Goal: Task Accomplishment & Management: Complete application form

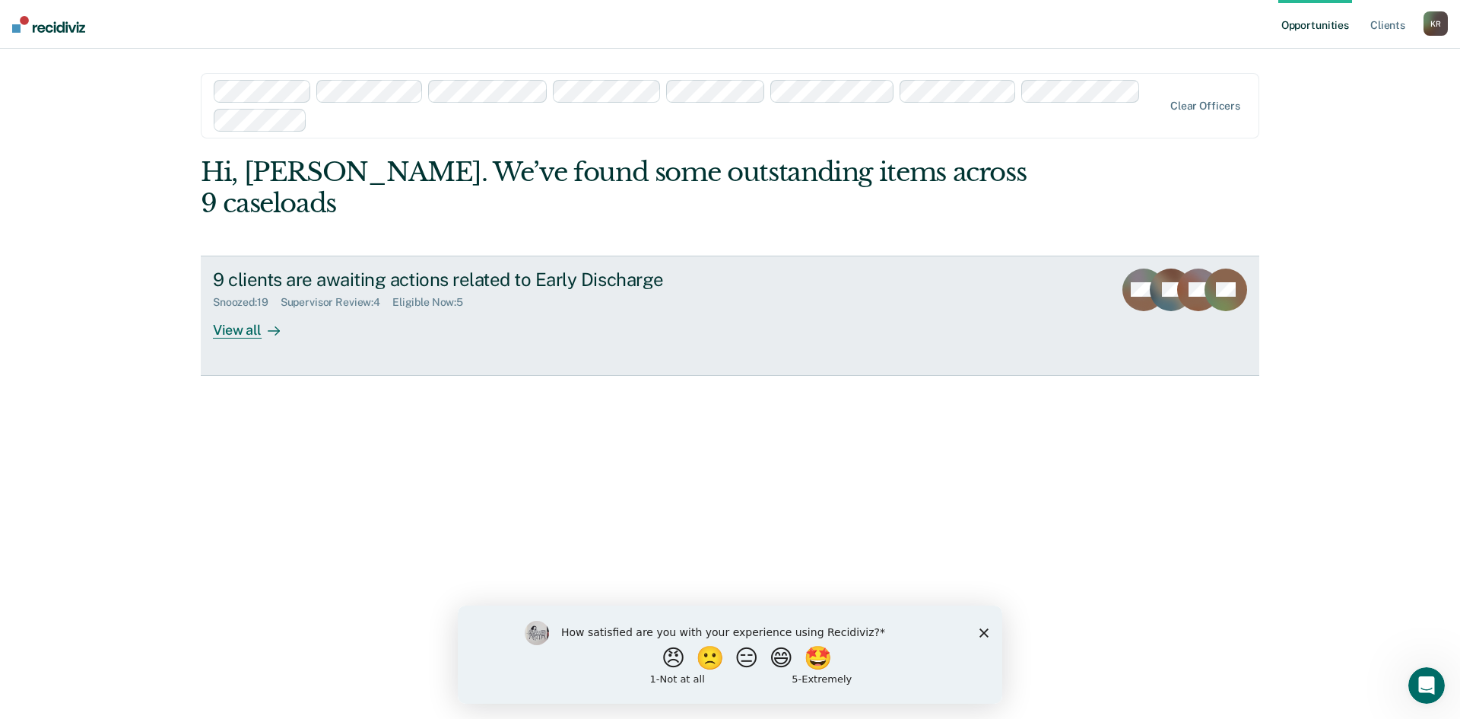
click at [237, 309] on div "View all" at bounding box center [255, 324] width 85 height 30
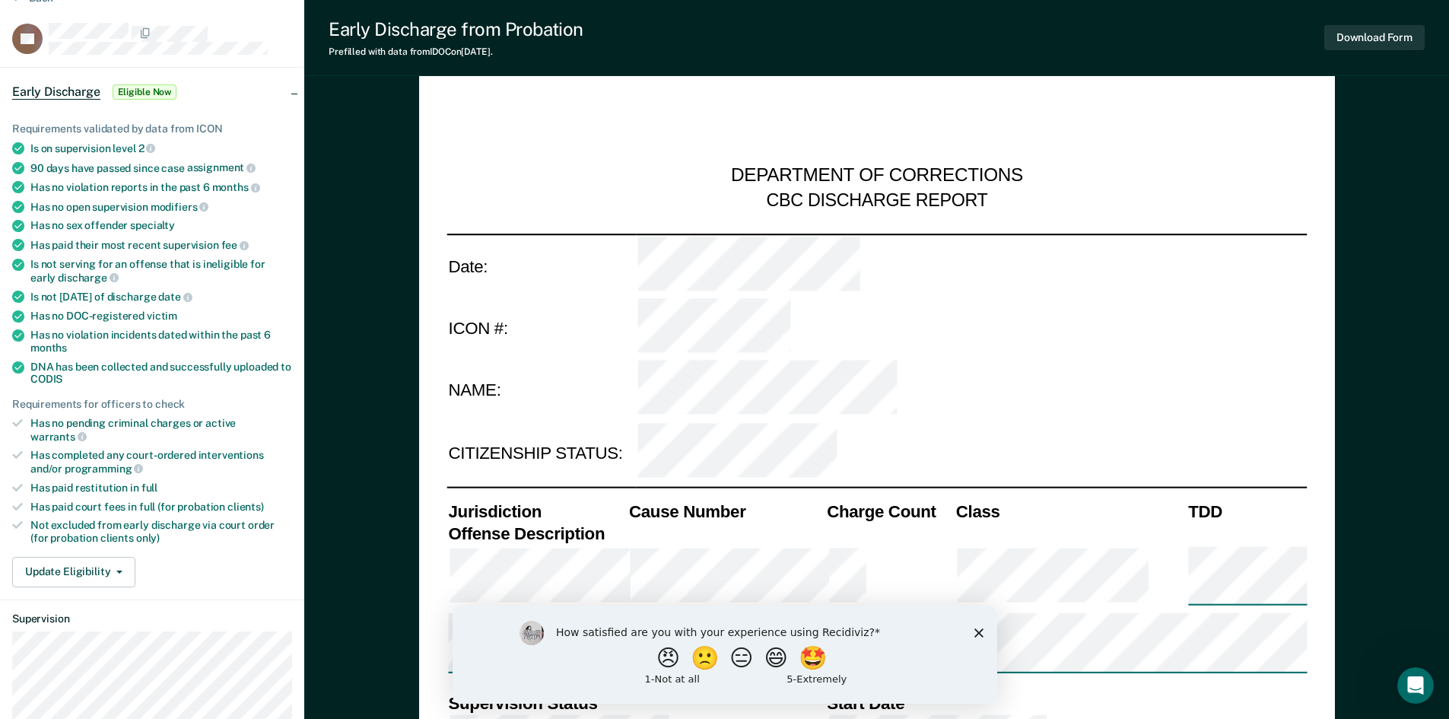
type textarea "x"
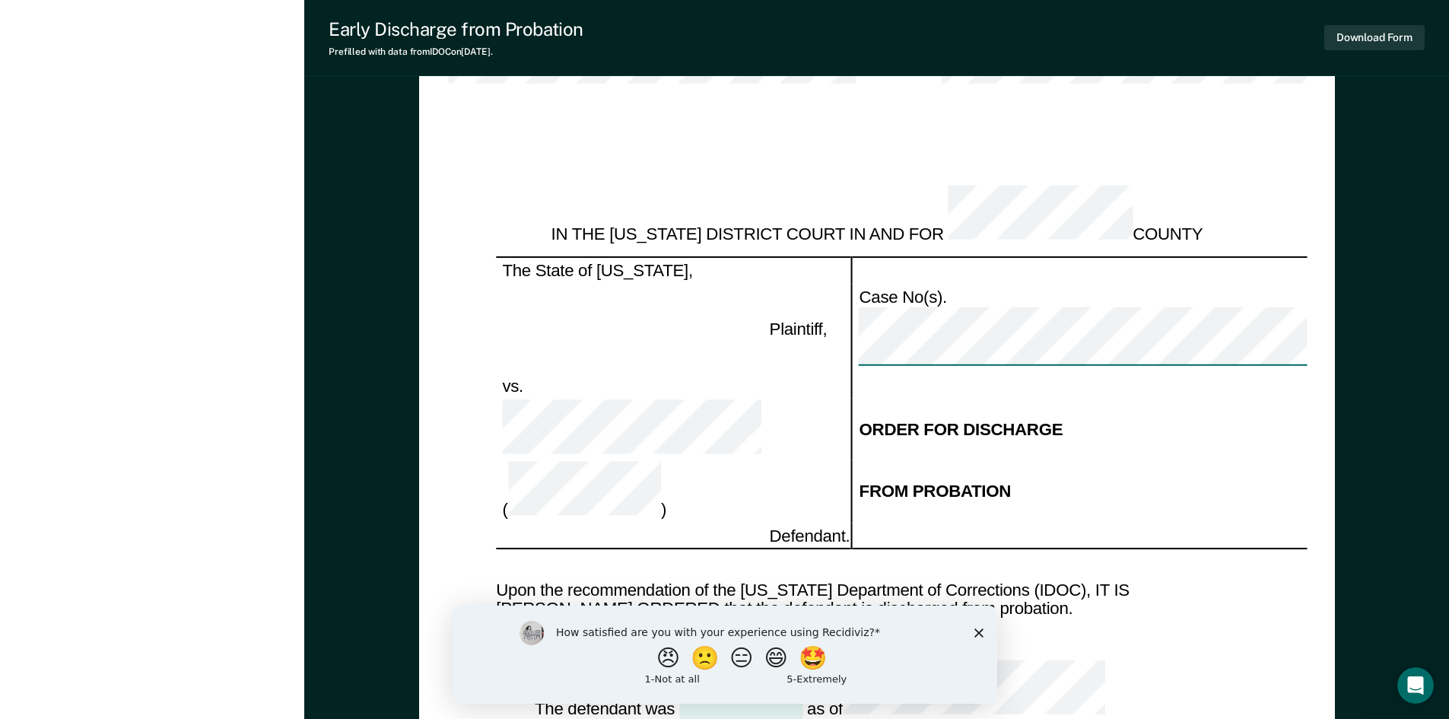
scroll to position [1369, 0]
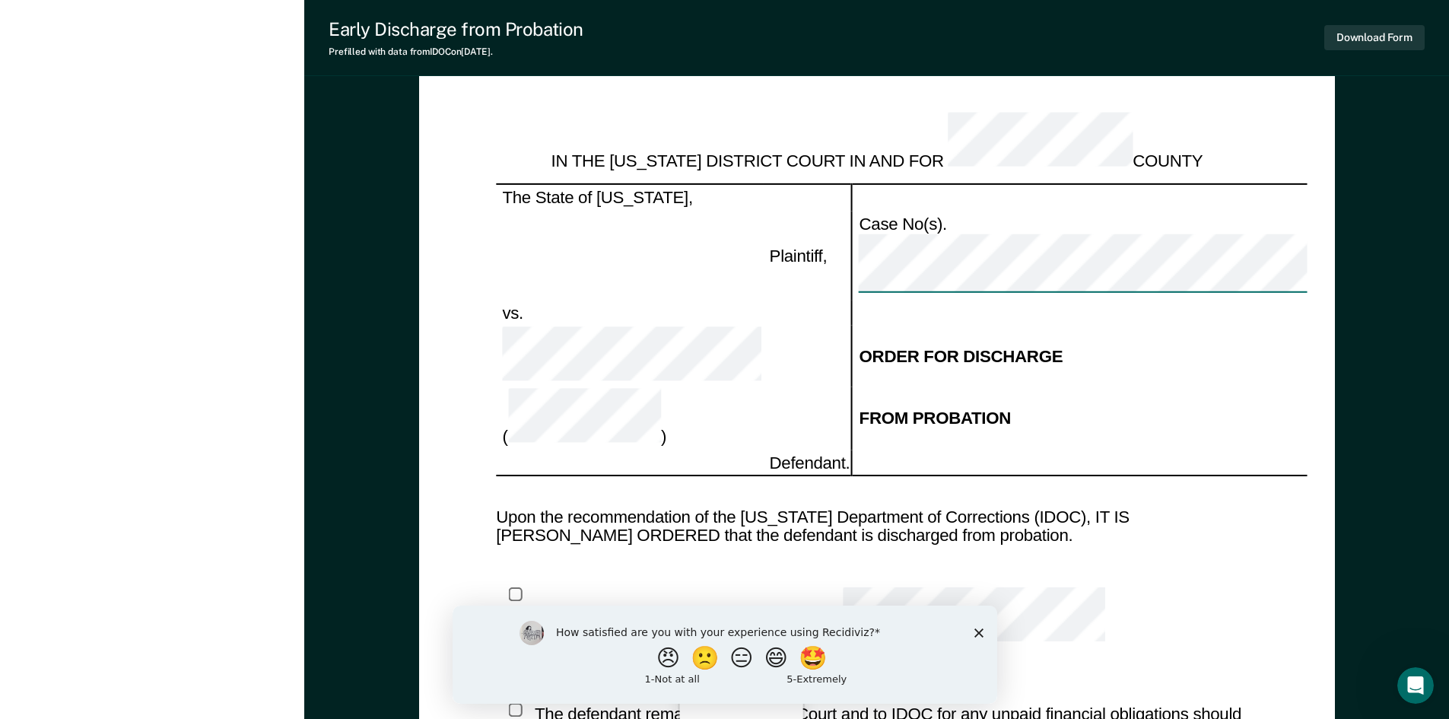
scroll to position [1521, 0]
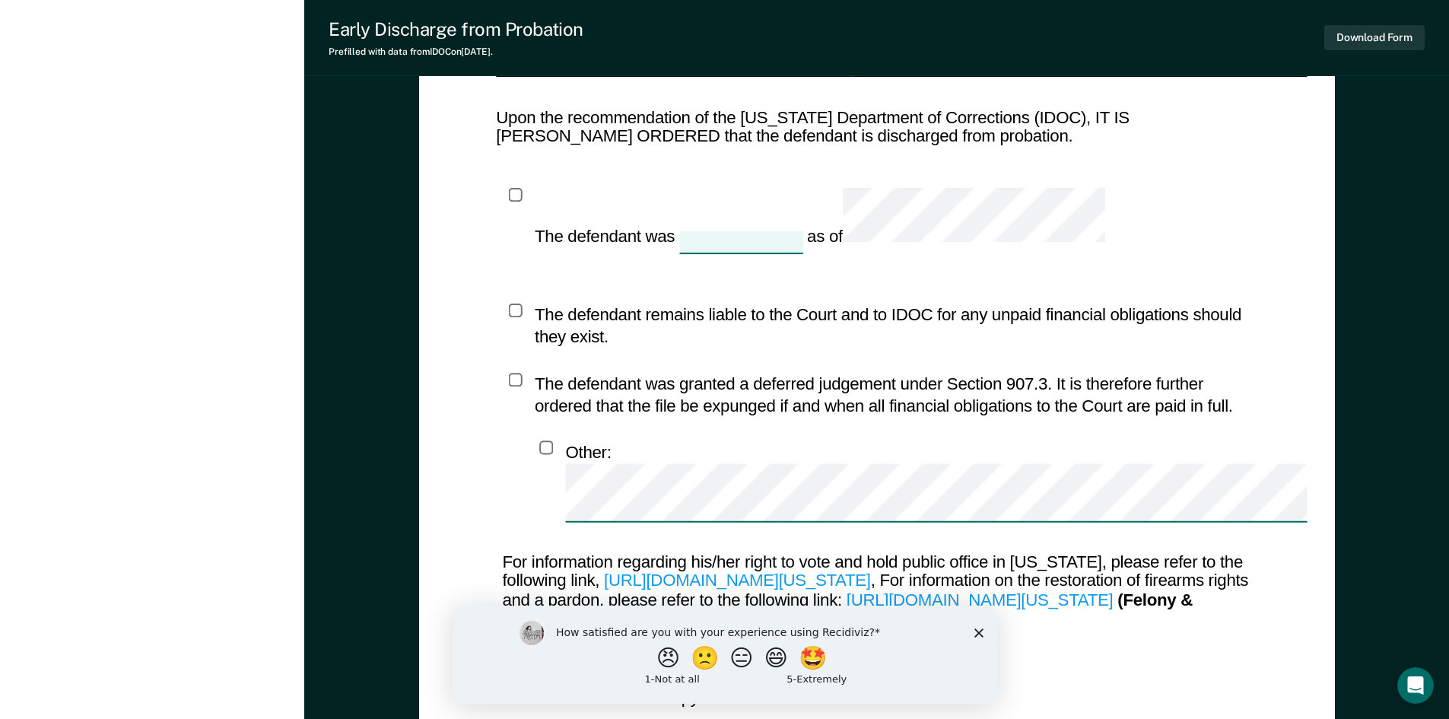
scroll to position [1920, 0]
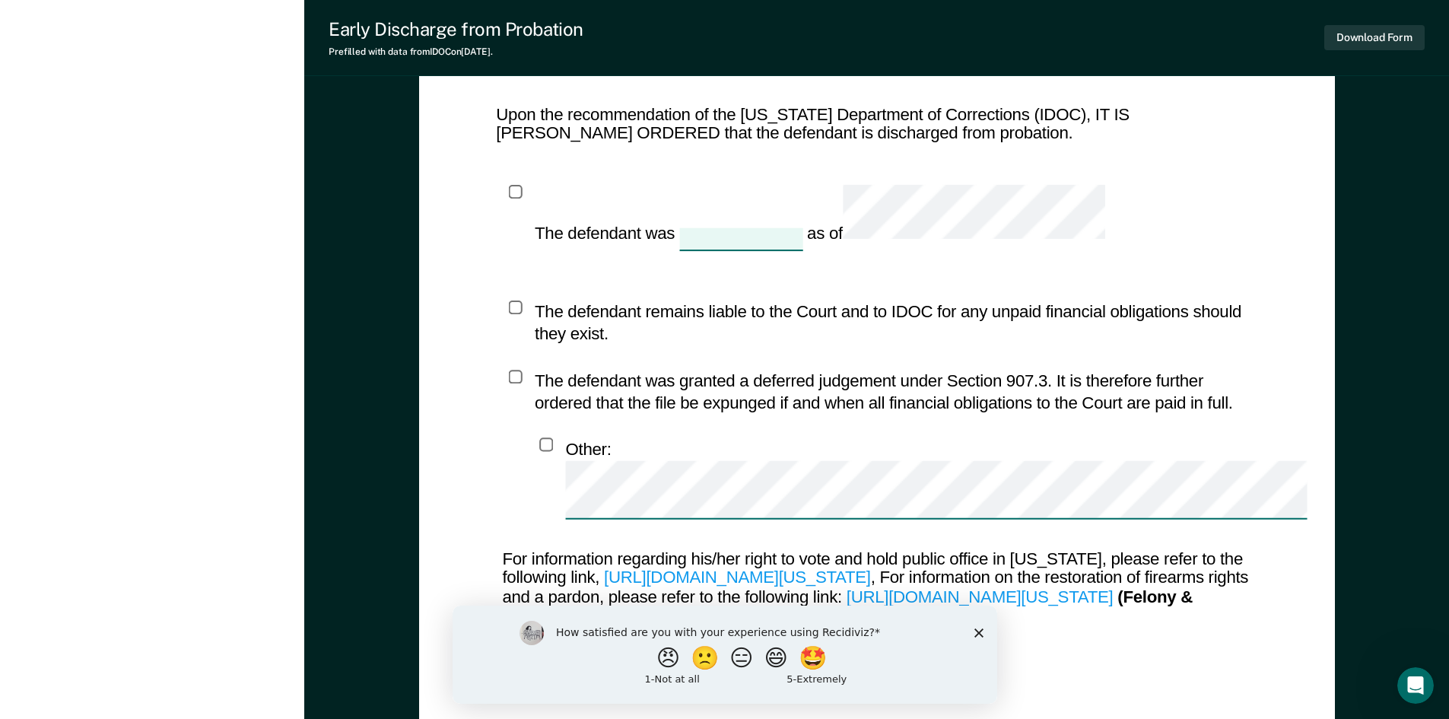
click at [979, 632] on polygon "Close survey" at bounding box center [977, 631] width 9 height 9
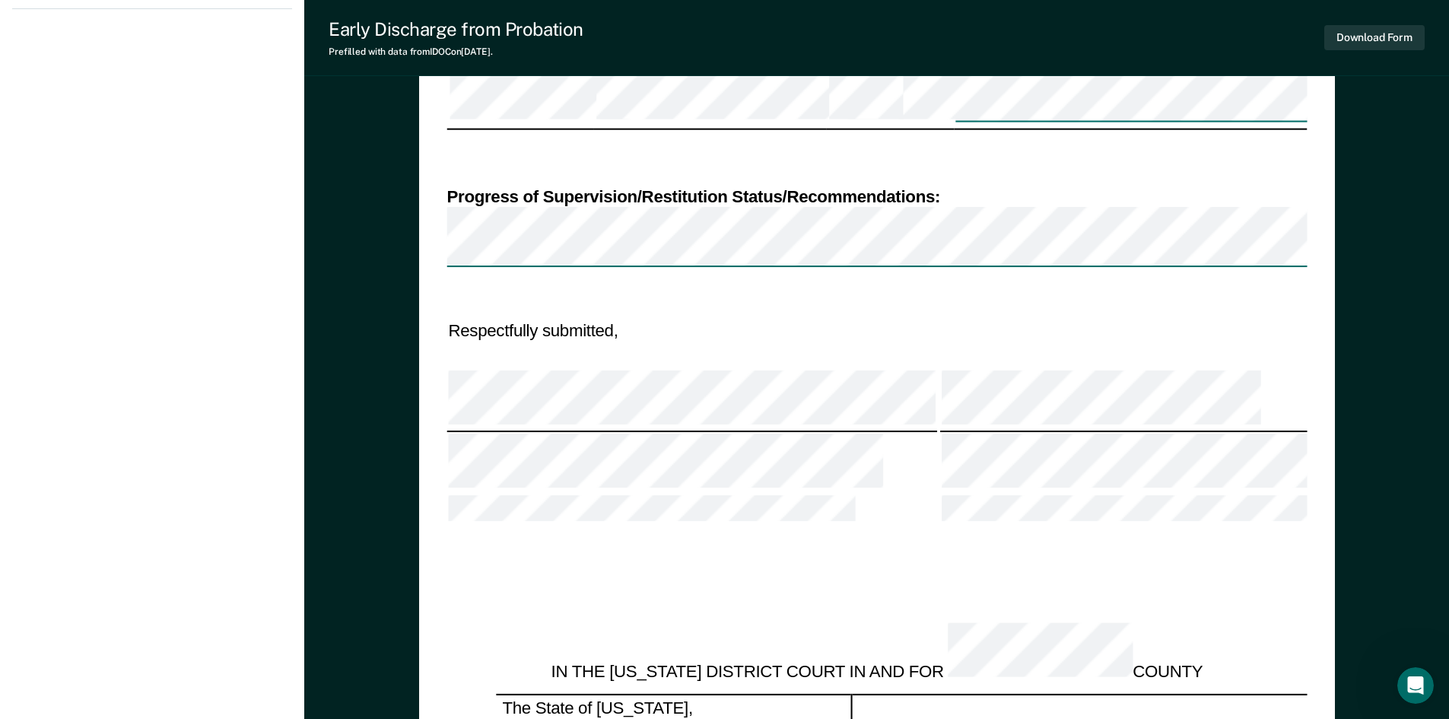
click at [251, 170] on div "[PERSON_NAME] K R Profile How it works Log Out Back TS Early Discharge Eligible…" at bounding box center [152, 276] width 304 height 2569
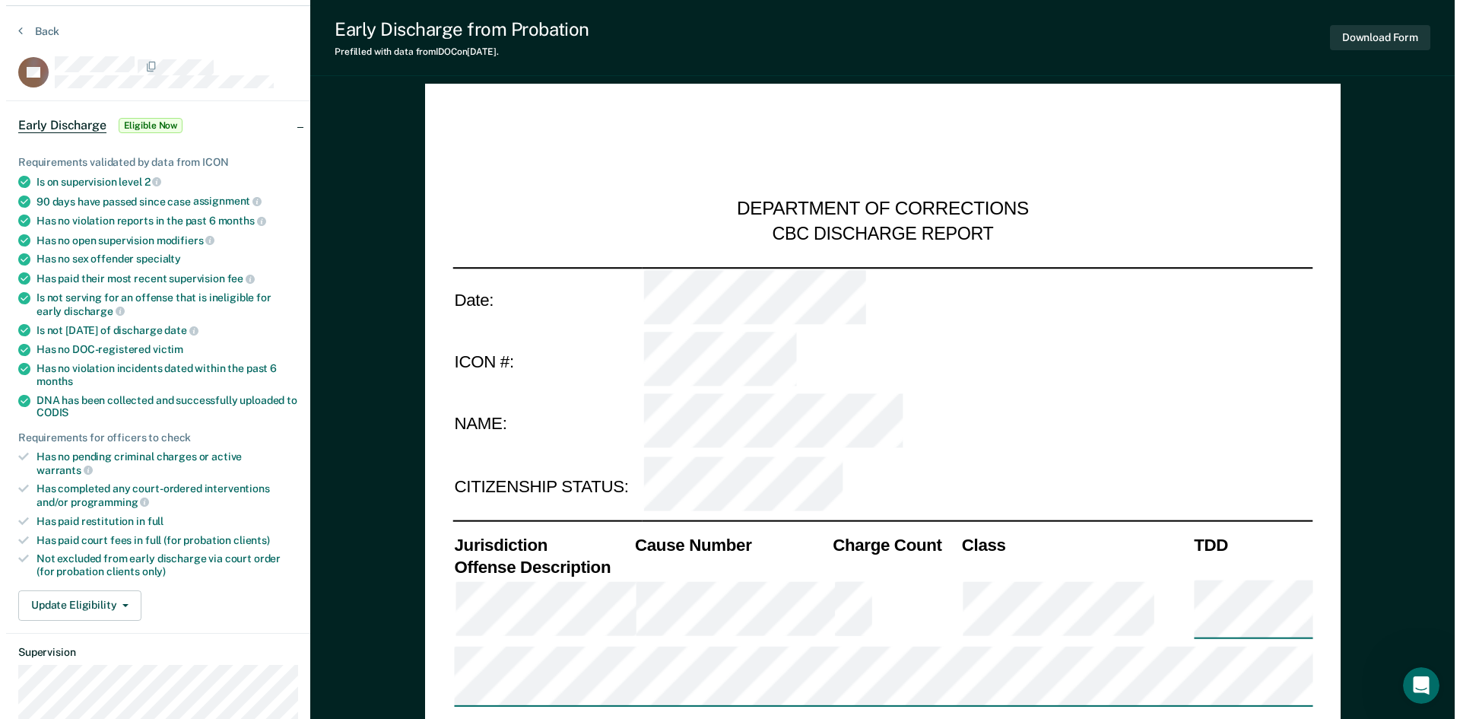
scroll to position [0, 0]
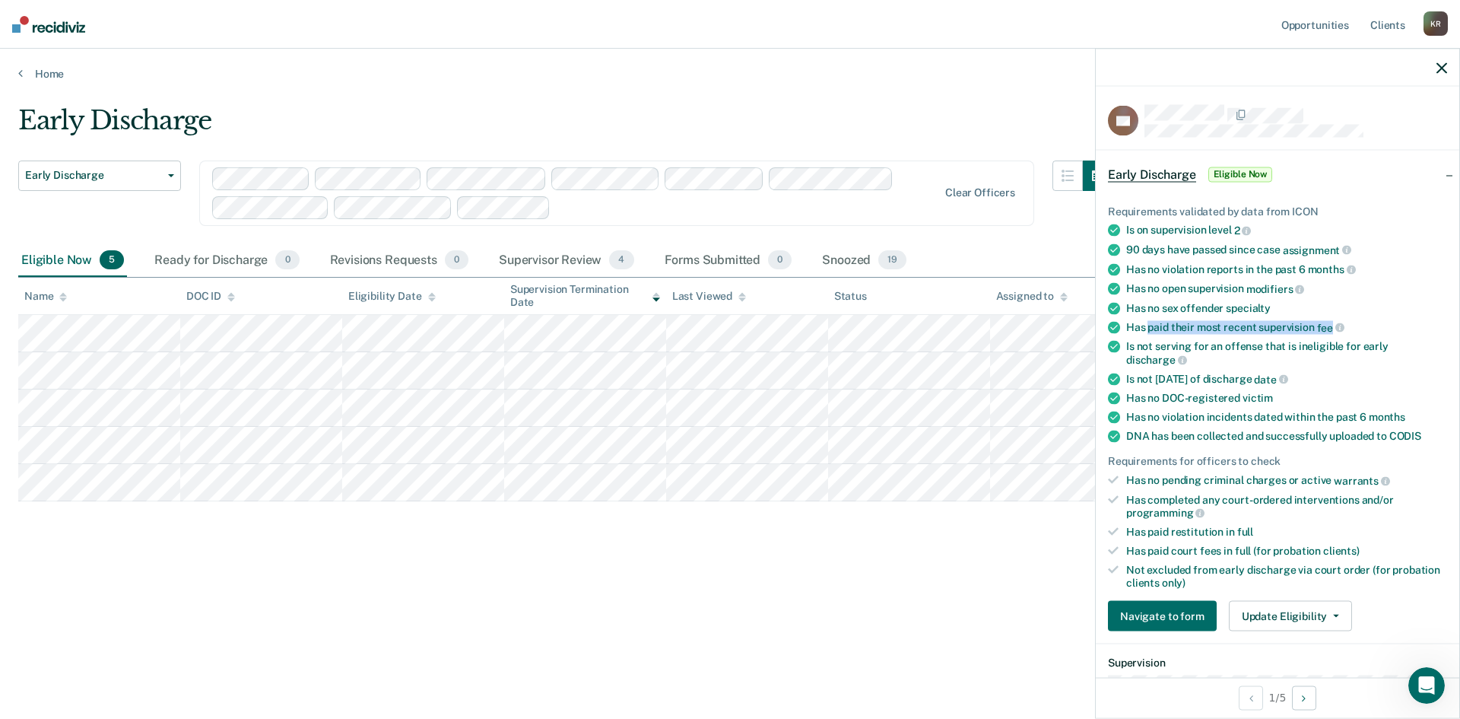
drag, startPoint x: 1154, startPoint y: 326, endPoint x: 1331, endPoint y: 325, distance: 177.2
click at [1331, 325] on div "Has paid their most recent supervision fee" at bounding box center [1286, 327] width 321 height 14
click at [1212, 340] on div "Is not serving for an offense that is ineligible for early discharge" at bounding box center [1286, 353] width 321 height 26
drag, startPoint x: 1161, startPoint y: 377, endPoint x: 1236, endPoint y: 379, distance: 75.3
click at [1236, 379] on div "Is not [DATE] of discharge date" at bounding box center [1286, 379] width 321 height 14
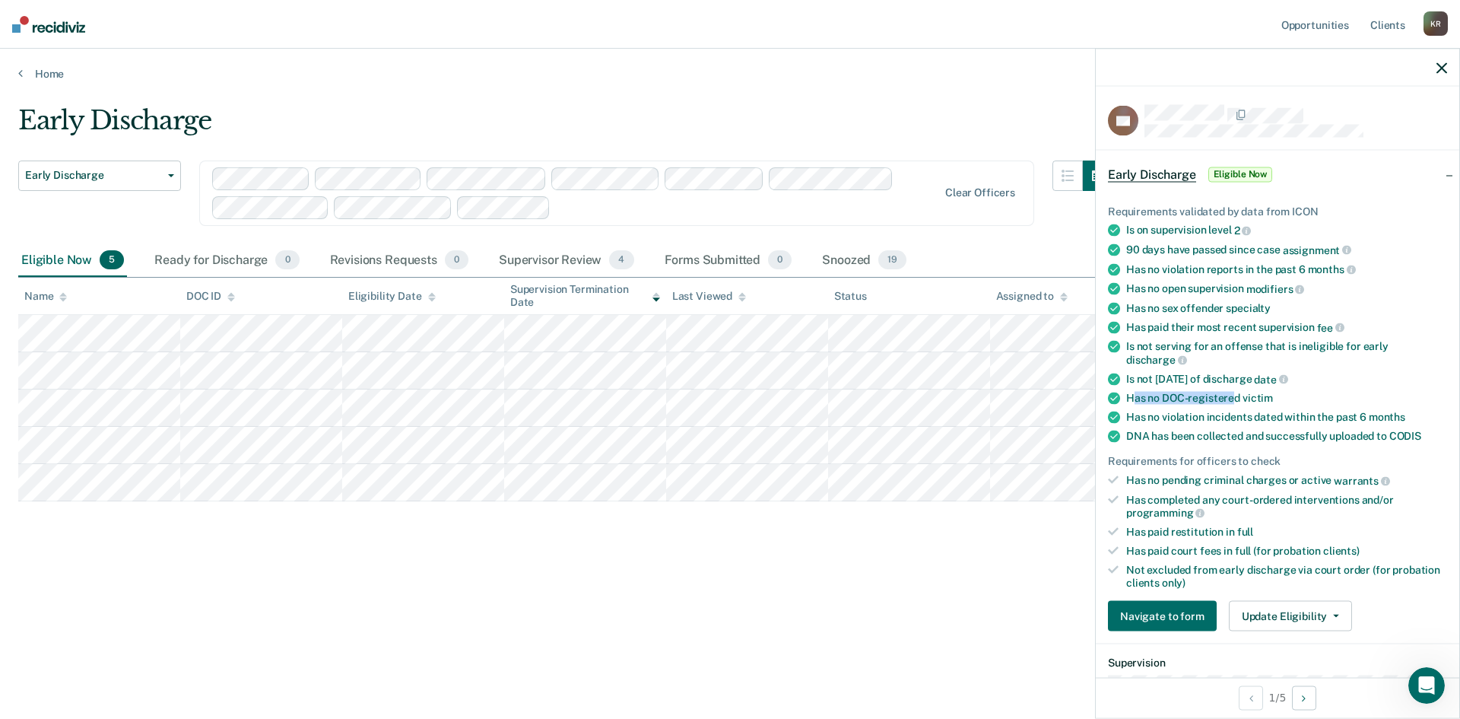
drag, startPoint x: 1135, startPoint y: 398, endPoint x: 1235, endPoint y: 398, distance: 99.6
click at [1235, 398] on div "Has no DOC-registered victim" at bounding box center [1286, 398] width 321 height 13
drag, startPoint x: 1160, startPoint y: 414, endPoint x: 1317, endPoint y: 416, distance: 157.4
click at [1317, 416] on div "Has no violation incidents dated within the past 6 months" at bounding box center [1286, 417] width 321 height 13
drag, startPoint x: 1137, startPoint y: 433, endPoint x: 1377, endPoint y: 433, distance: 240.3
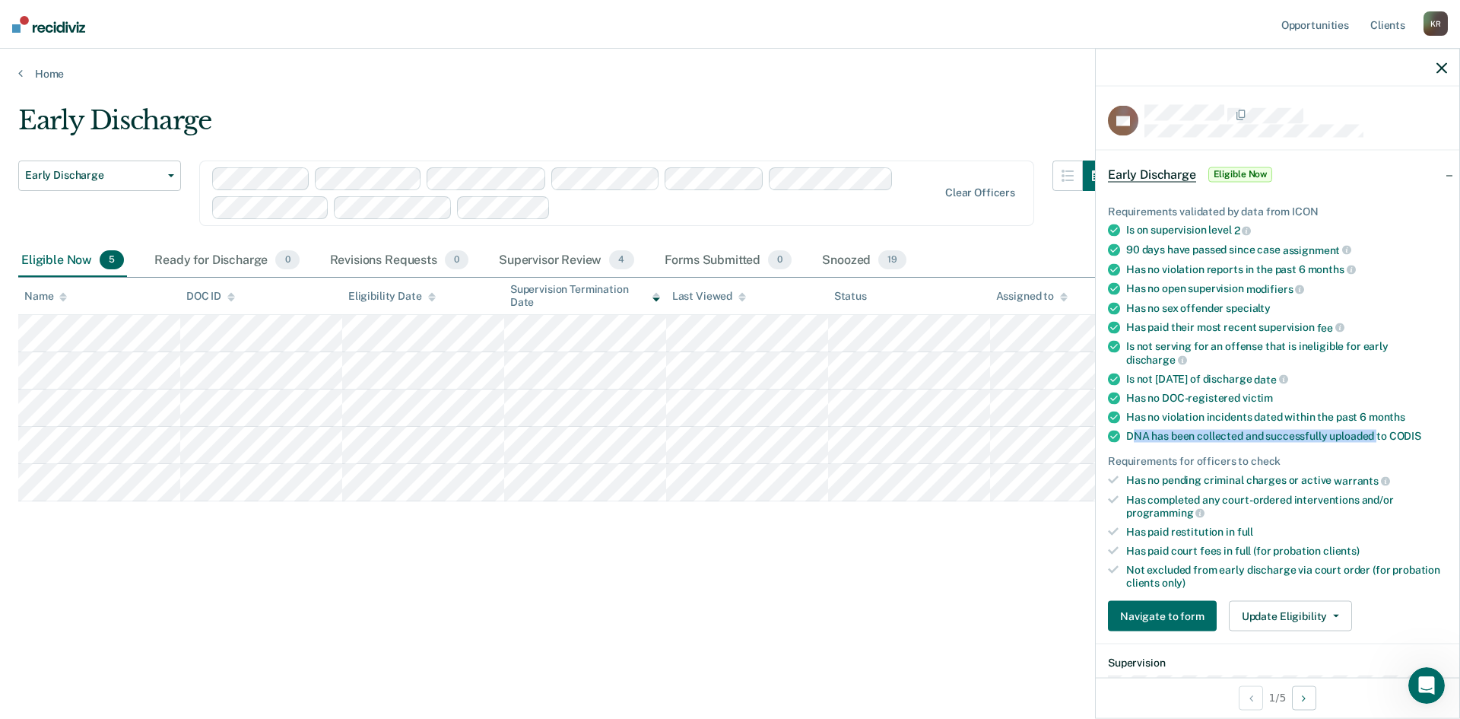
click at [1377, 433] on div "DNA has been collected and successfully uploaded to CODIS" at bounding box center [1286, 436] width 321 height 13
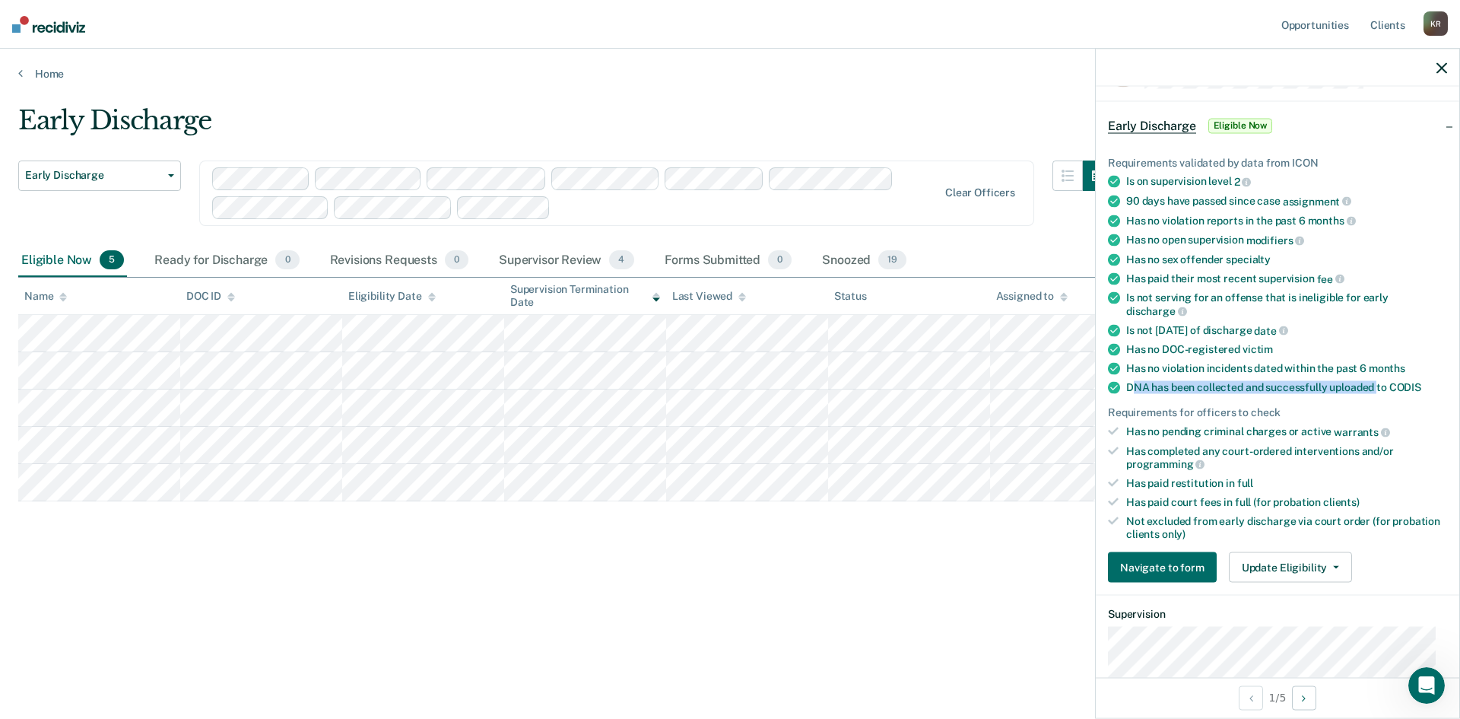
scroll to position [76, 0]
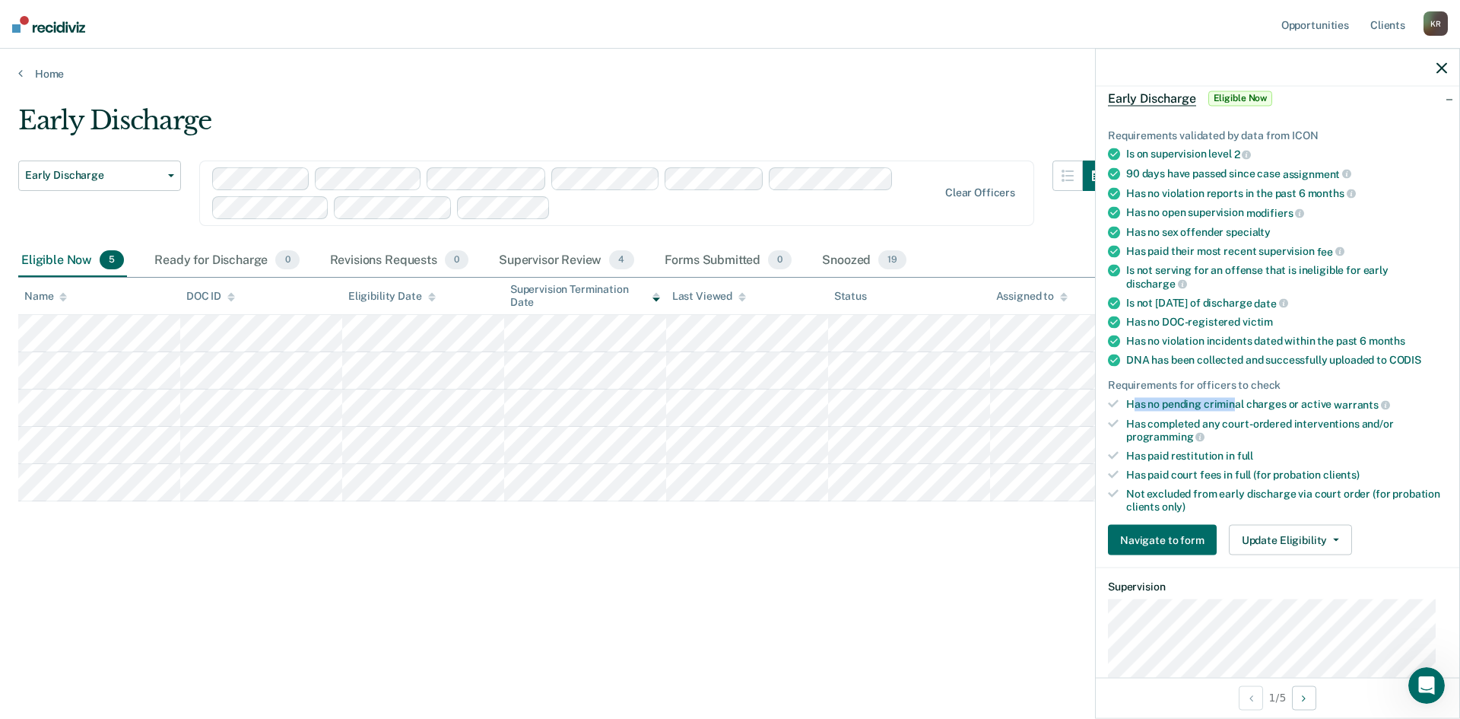
drag, startPoint x: 1137, startPoint y: 405, endPoint x: 1236, endPoint y: 407, distance: 98.9
click at [1236, 407] on div "Has no pending criminal charges or active warrants" at bounding box center [1286, 405] width 321 height 14
drag, startPoint x: 1171, startPoint y: 426, endPoint x: 1221, endPoint y: 423, distance: 50.3
click at [1221, 423] on div "Has completed any court-ordered interventions and/or programming" at bounding box center [1286, 430] width 321 height 26
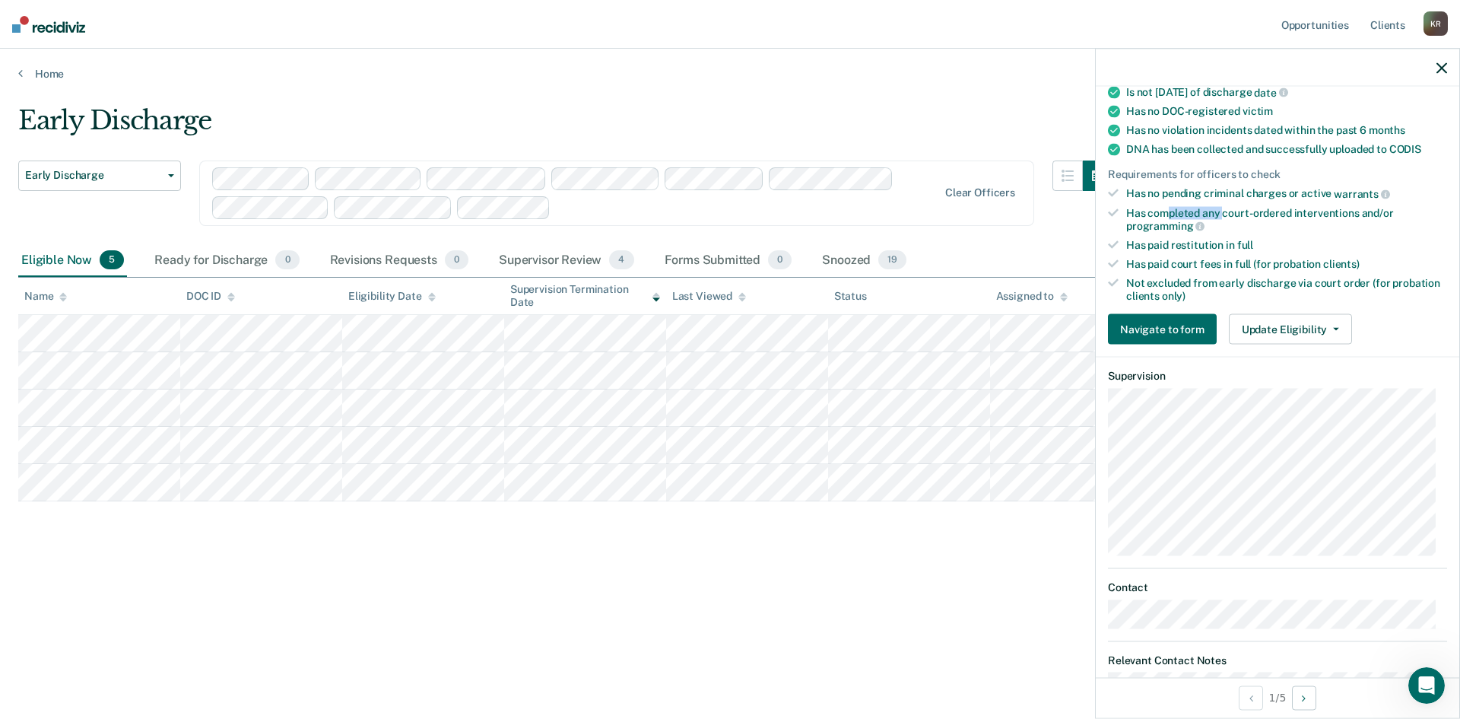
scroll to position [260, 0]
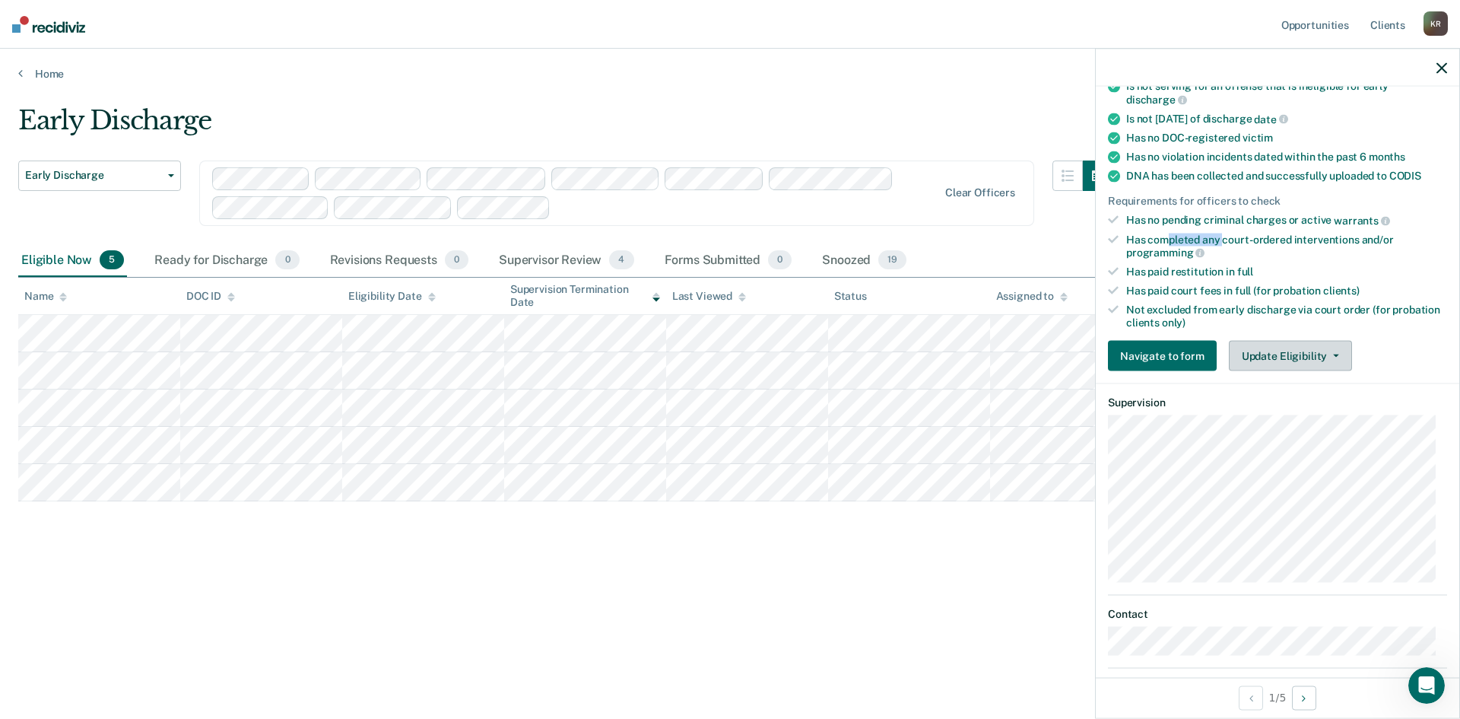
click at [1278, 357] on button "Update Eligibility" at bounding box center [1290, 356] width 123 height 30
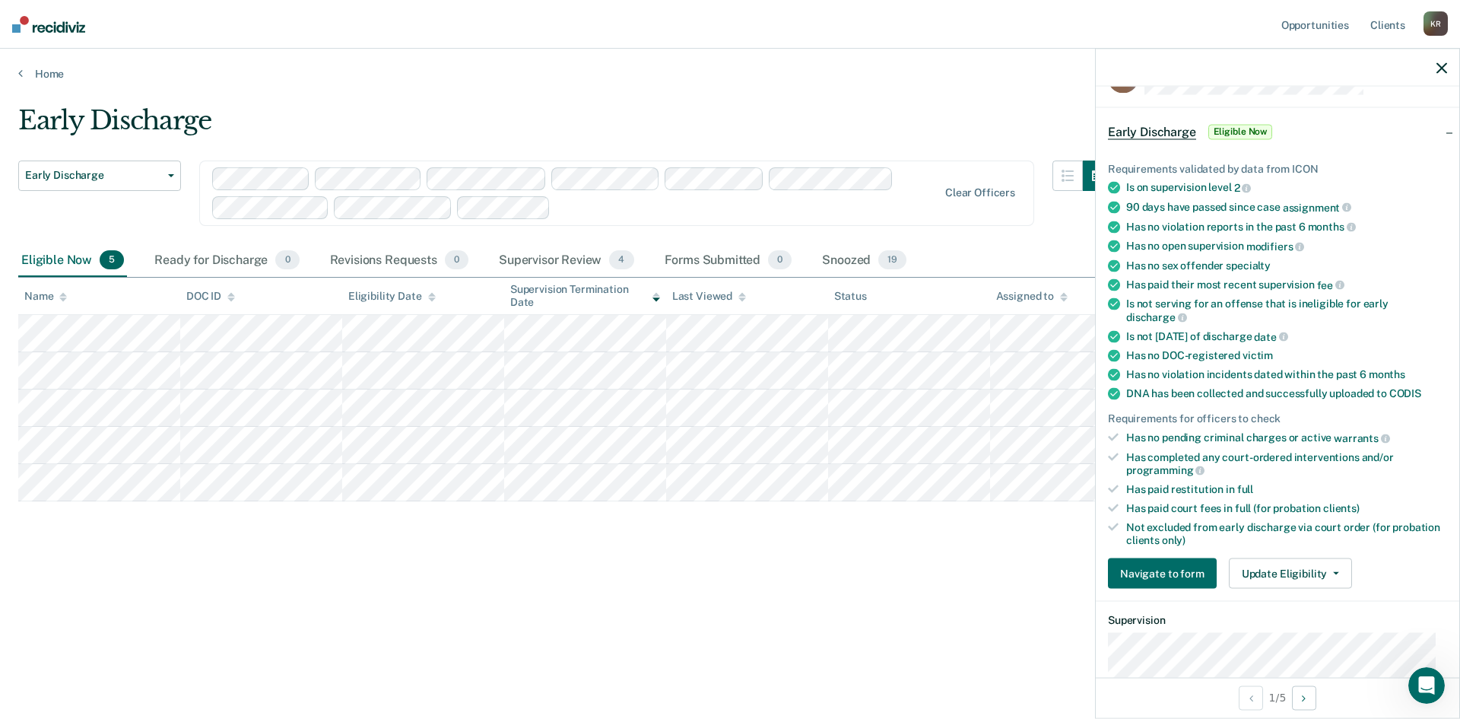
scroll to position [76, 0]
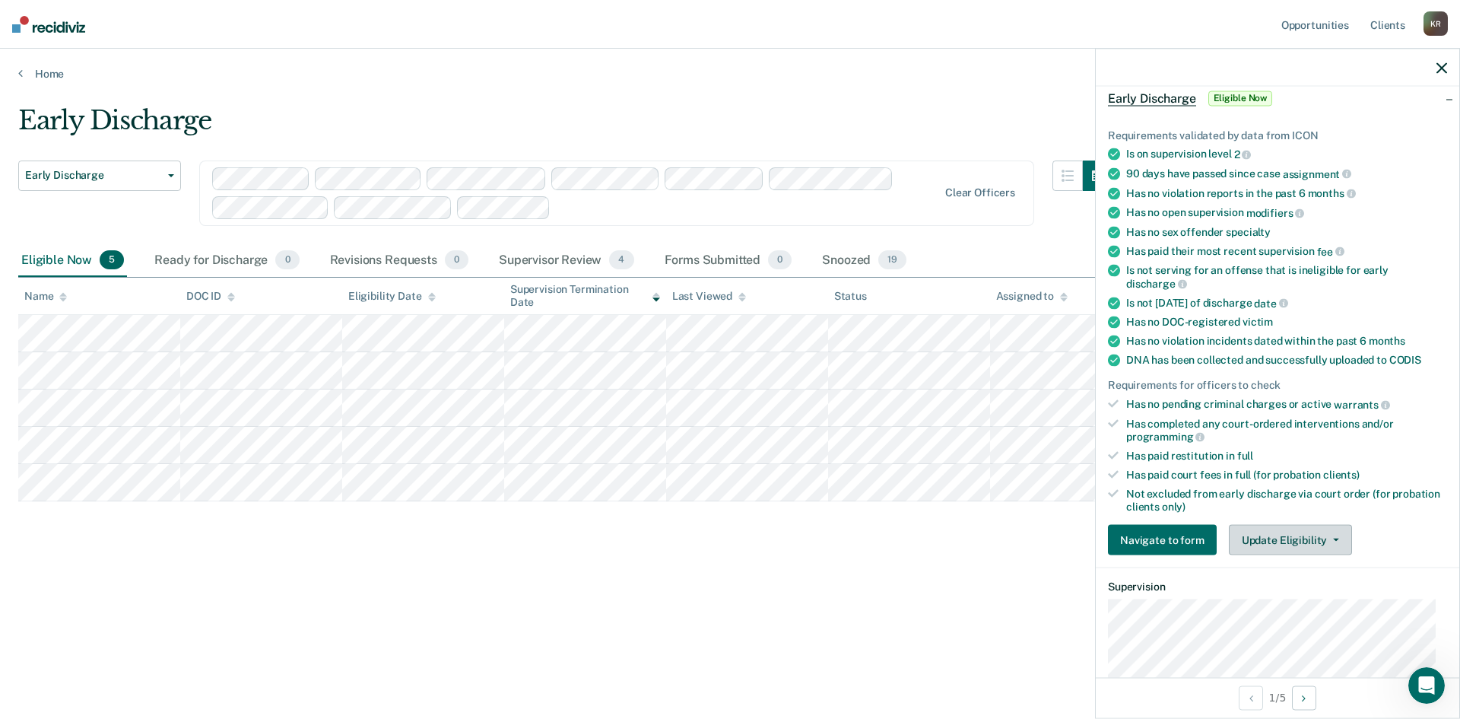
click at [1268, 540] on button "Update Eligibility" at bounding box center [1290, 540] width 123 height 30
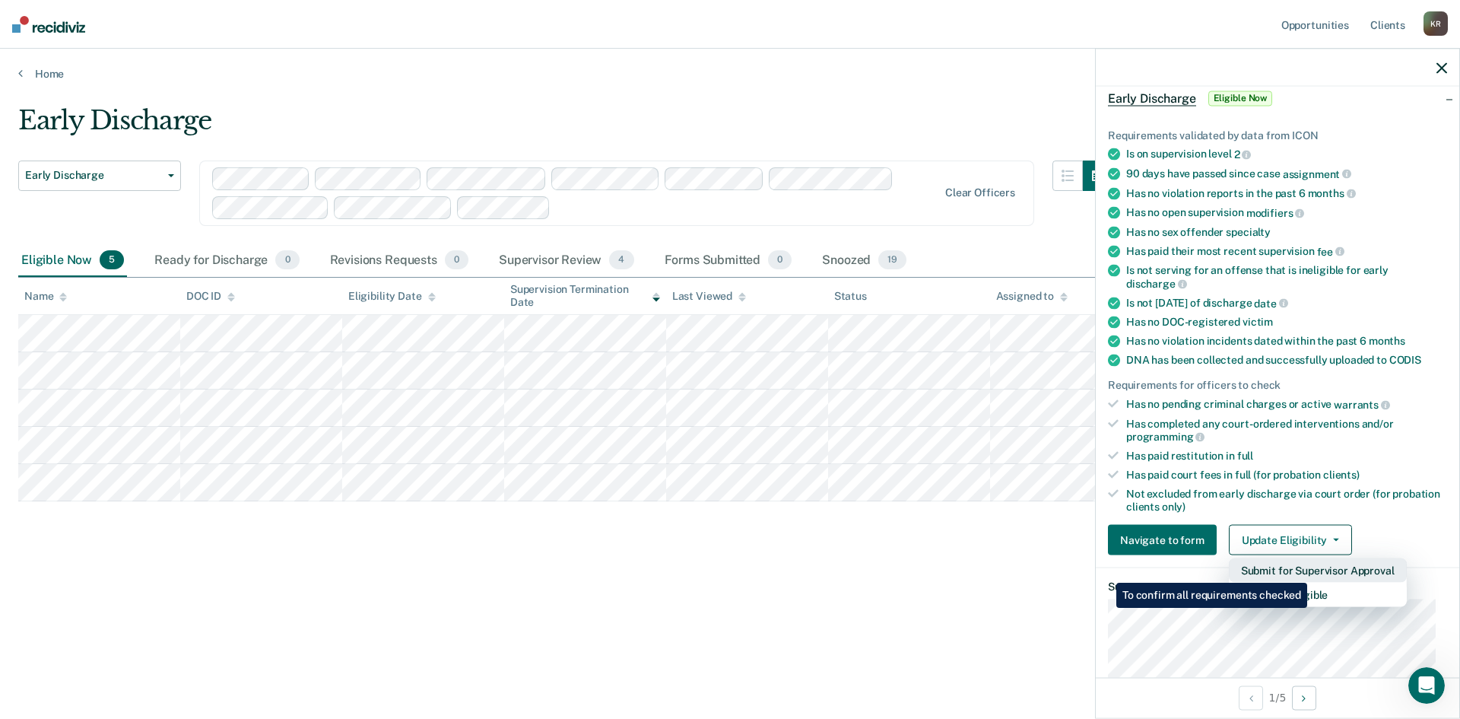
click at [1310, 571] on button "Submit for Supervisor Approval" at bounding box center [1318, 570] width 178 height 24
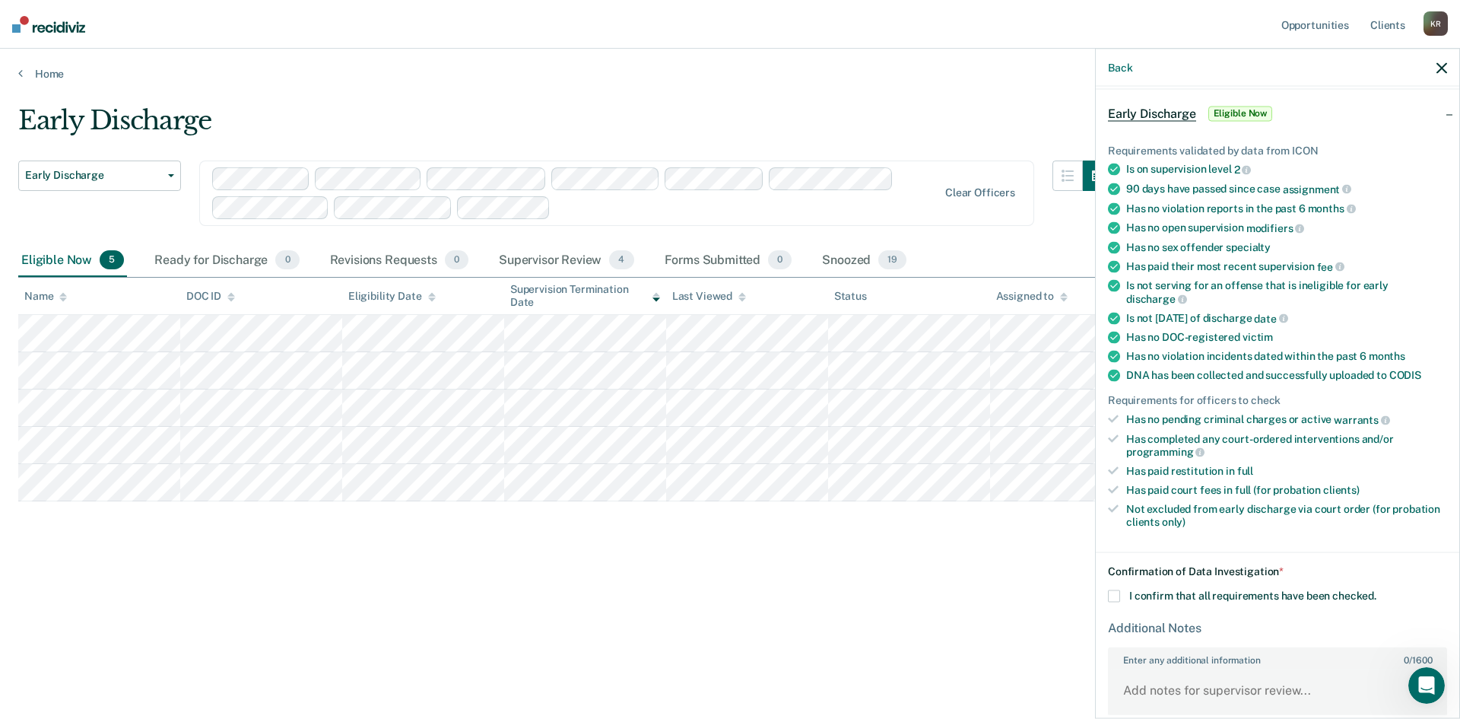
scroll to position [141, 0]
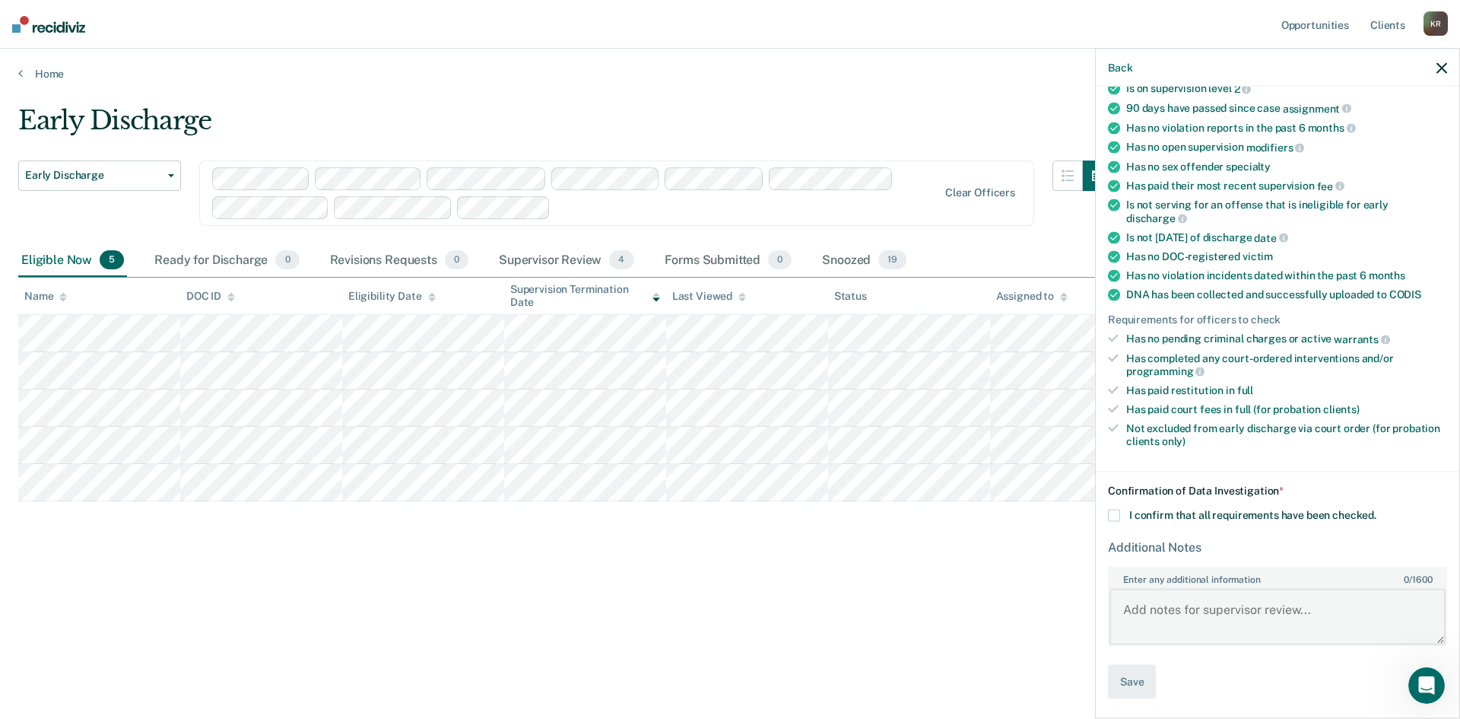
click at [1160, 611] on textarea "Enter any additional information 0 / 1600" at bounding box center [1278, 616] width 336 height 56
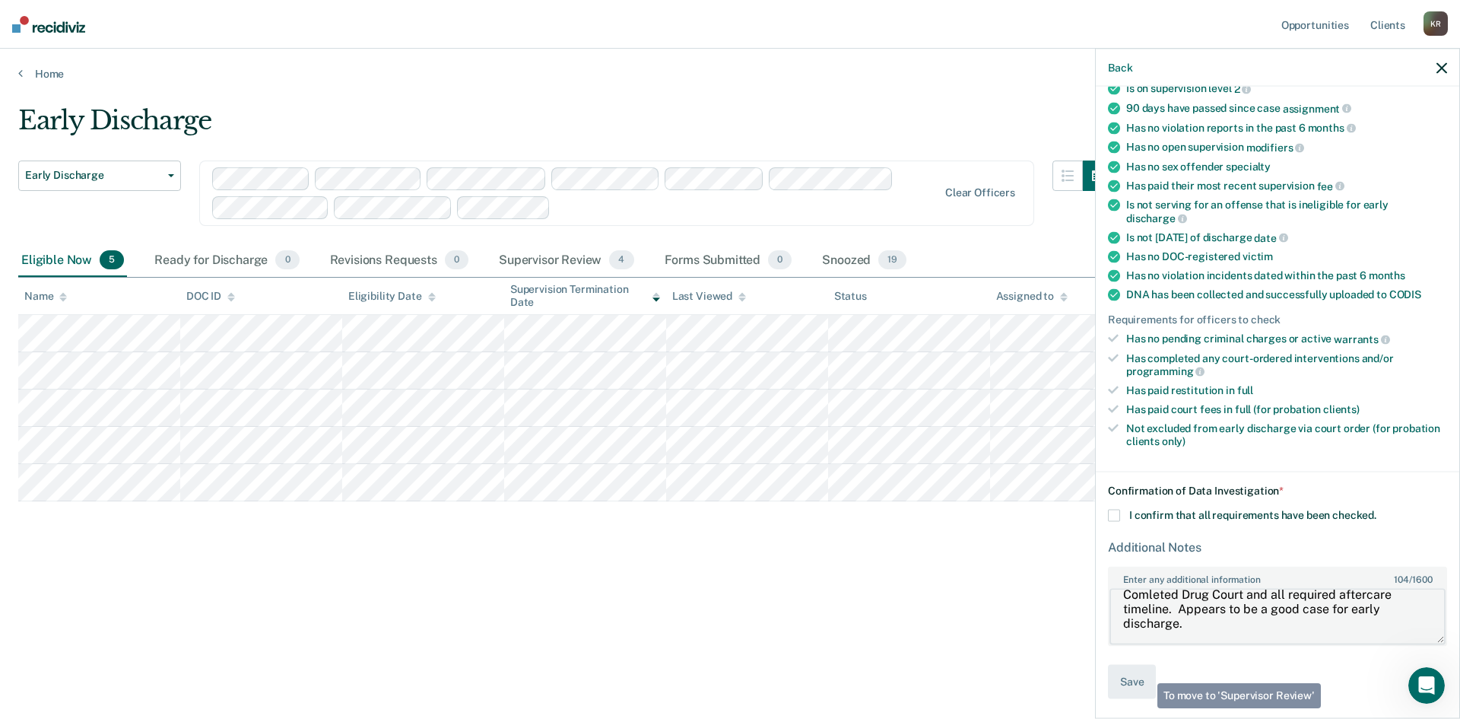
type textarea "Comleted Drug Court and all required aftercare timeline. Appears to be a good c…"
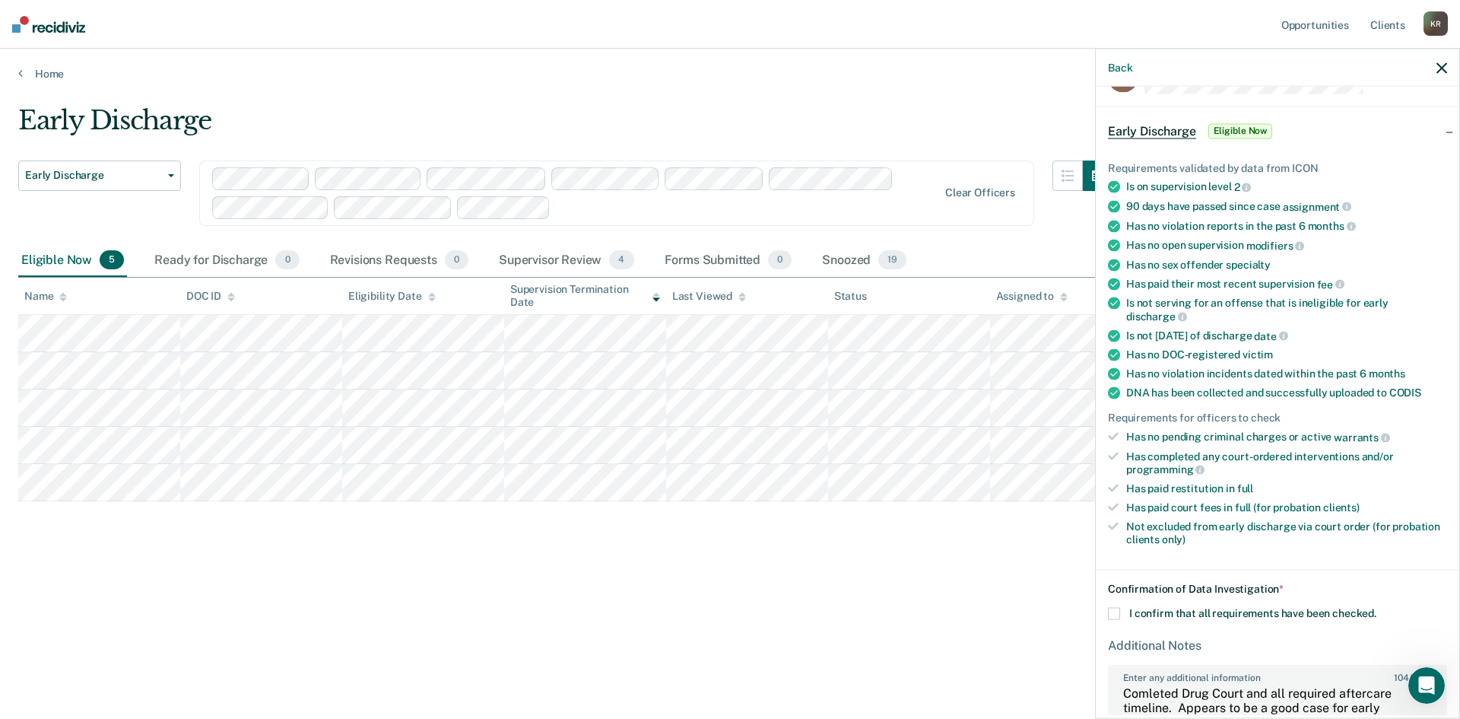
scroll to position [0, 0]
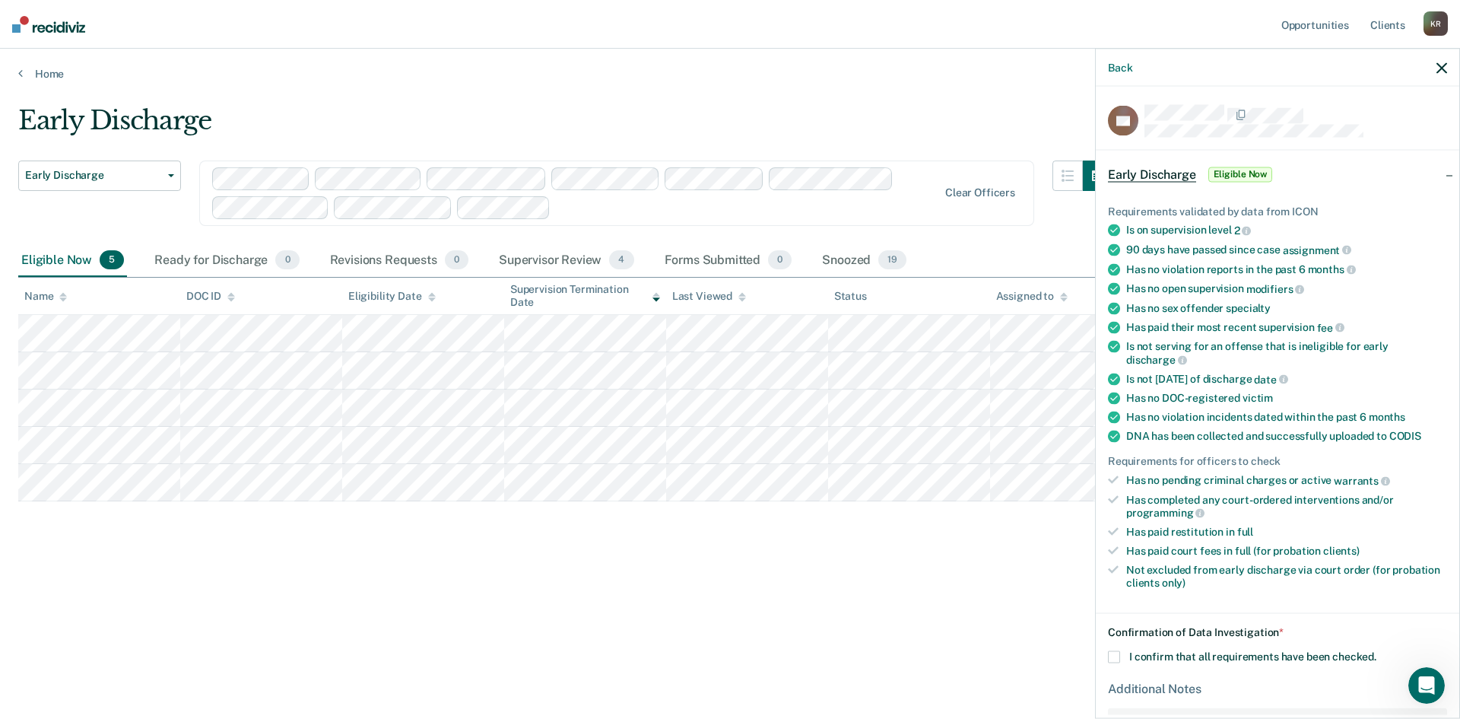
click at [1215, 173] on span "Eligible Now" at bounding box center [1240, 174] width 65 height 15
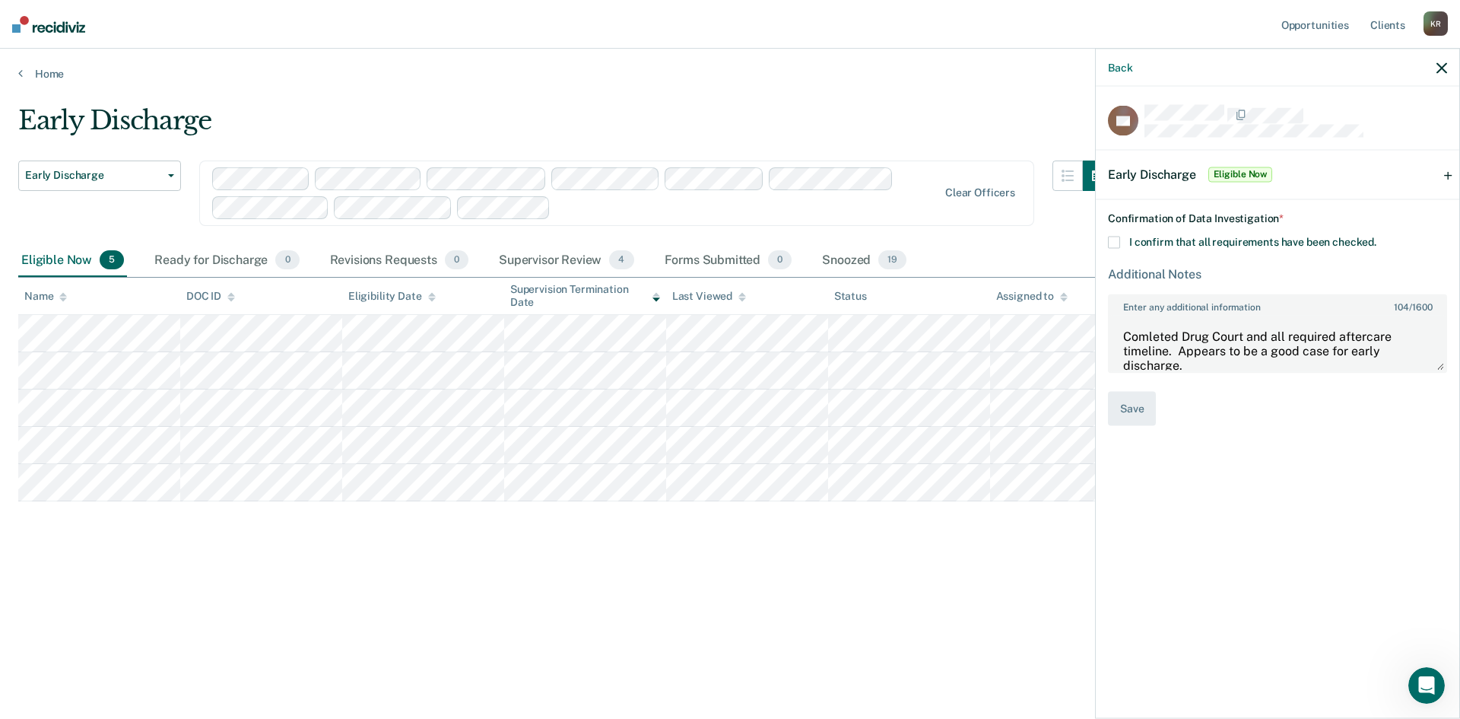
click at [1148, 171] on span "Early Discharge" at bounding box center [1152, 174] width 88 height 14
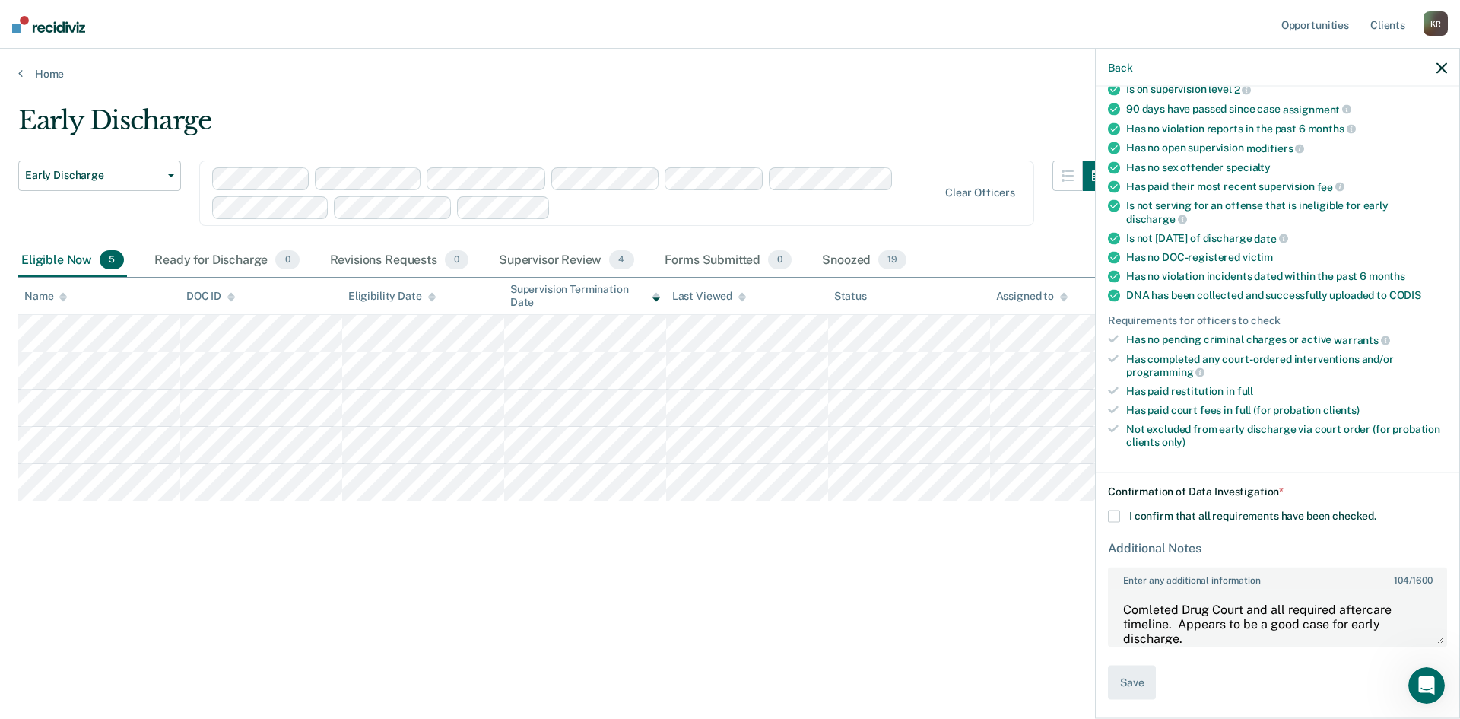
scroll to position [141, 0]
click at [1444, 68] on icon "button" at bounding box center [1441, 67] width 11 height 11
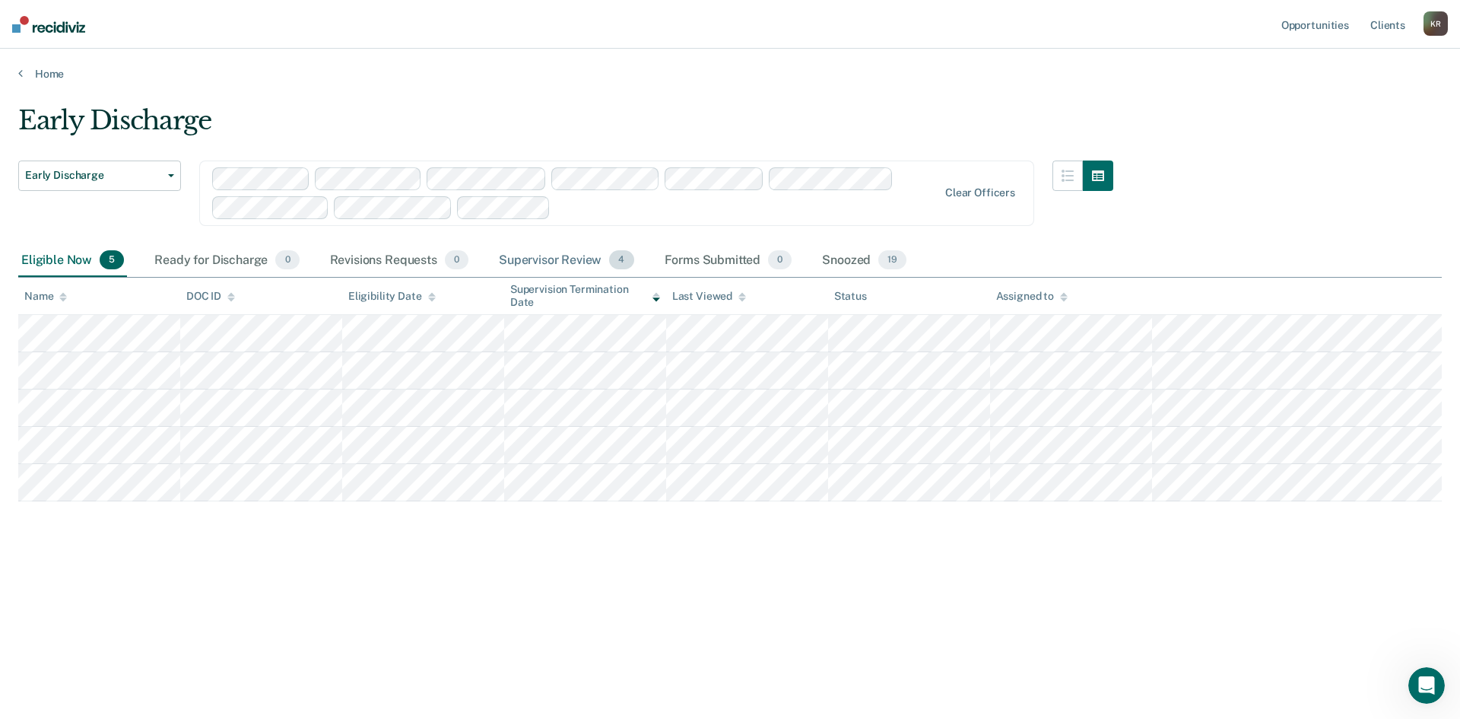
click at [531, 266] on div "Supervisor Review 4" at bounding box center [566, 260] width 141 height 33
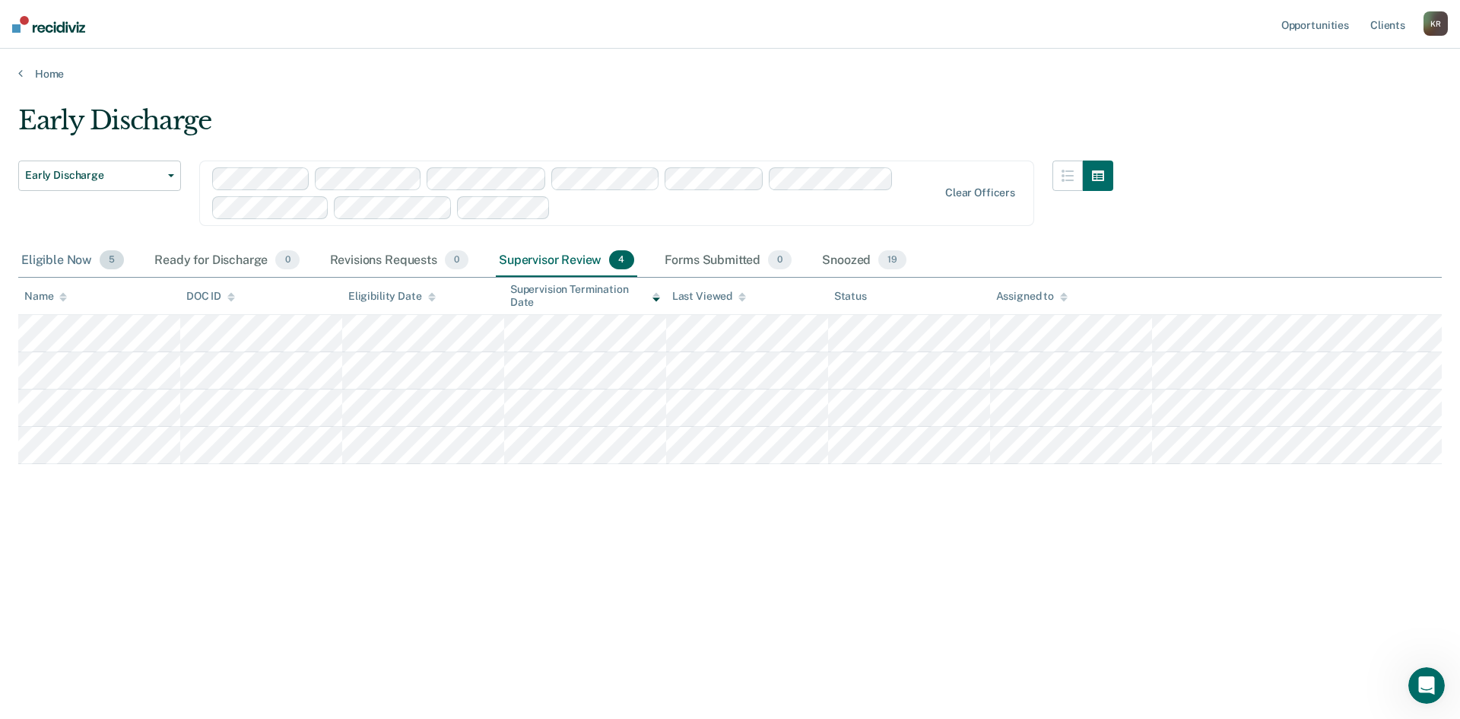
click at [53, 262] on div "Eligible Now 5" at bounding box center [72, 260] width 109 height 33
